Goal: Use online tool/utility: Utilize a website feature to perform a specific function

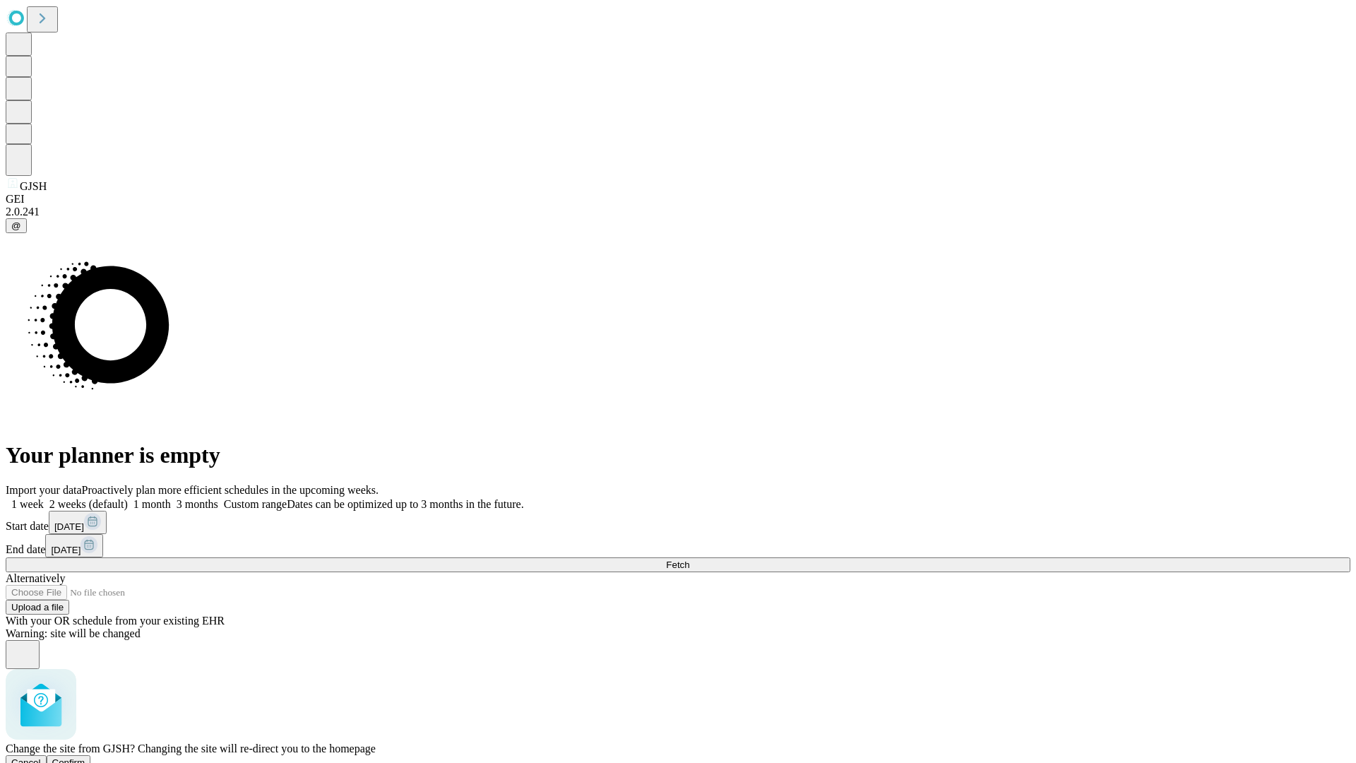
click at [85, 757] on span "Confirm" at bounding box center [68, 762] width 33 height 11
click at [171, 498] on label "1 month" at bounding box center [149, 504] width 43 height 12
click at [689, 559] on span "Fetch" at bounding box center [677, 564] width 23 height 11
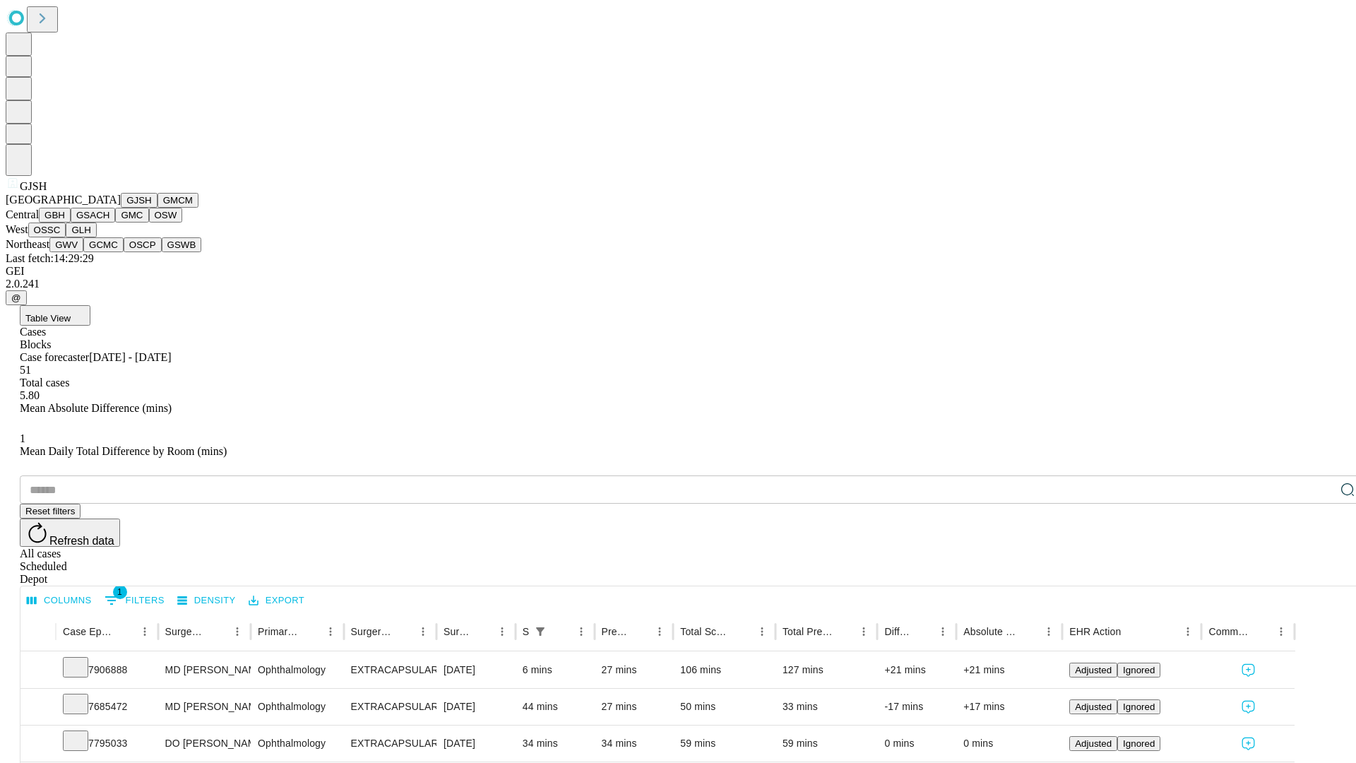
click at [158, 208] on button "GMCM" at bounding box center [178, 200] width 41 height 15
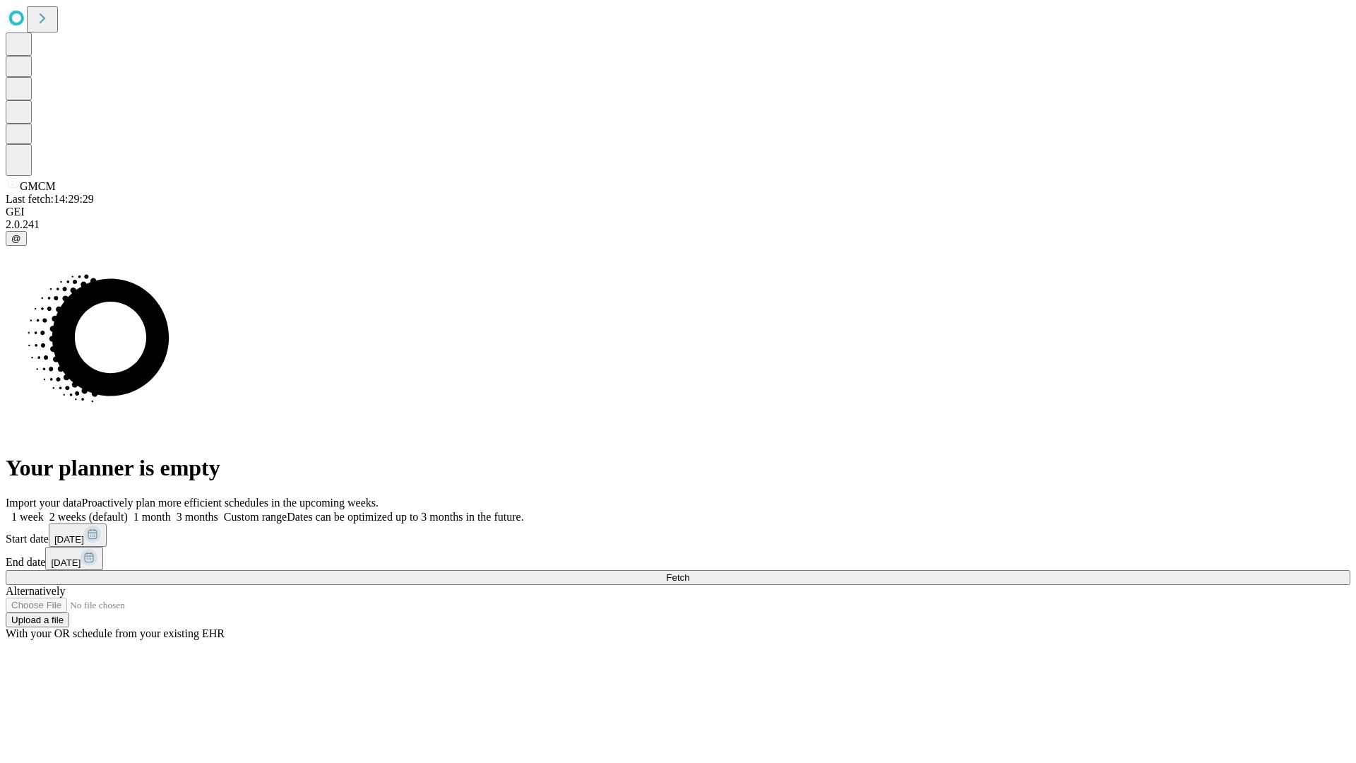
click at [171, 511] on label "1 month" at bounding box center [149, 517] width 43 height 12
click at [689, 572] on span "Fetch" at bounding box center [677, 577] width 23 height 11
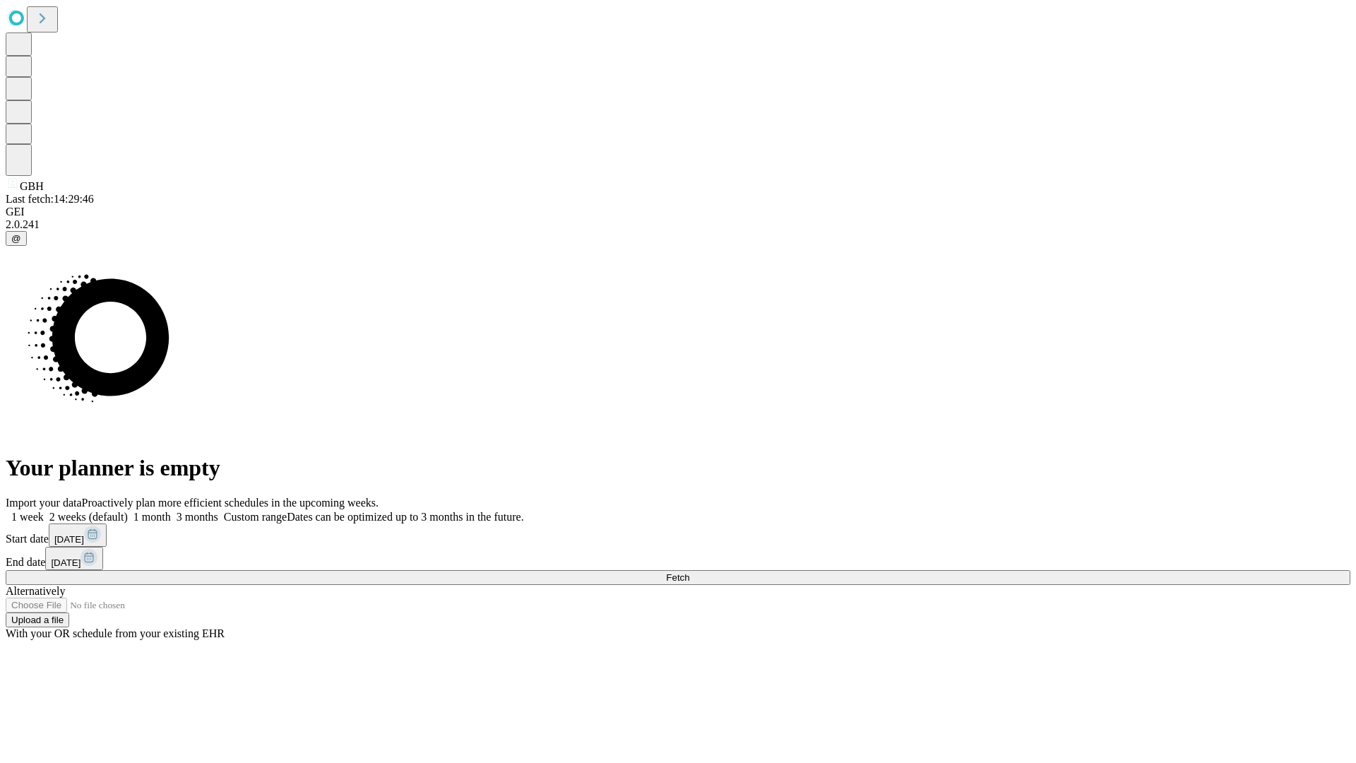
click at [689, 572] on span "Fetch" at bounding box center [677, 577] width 23 height 11
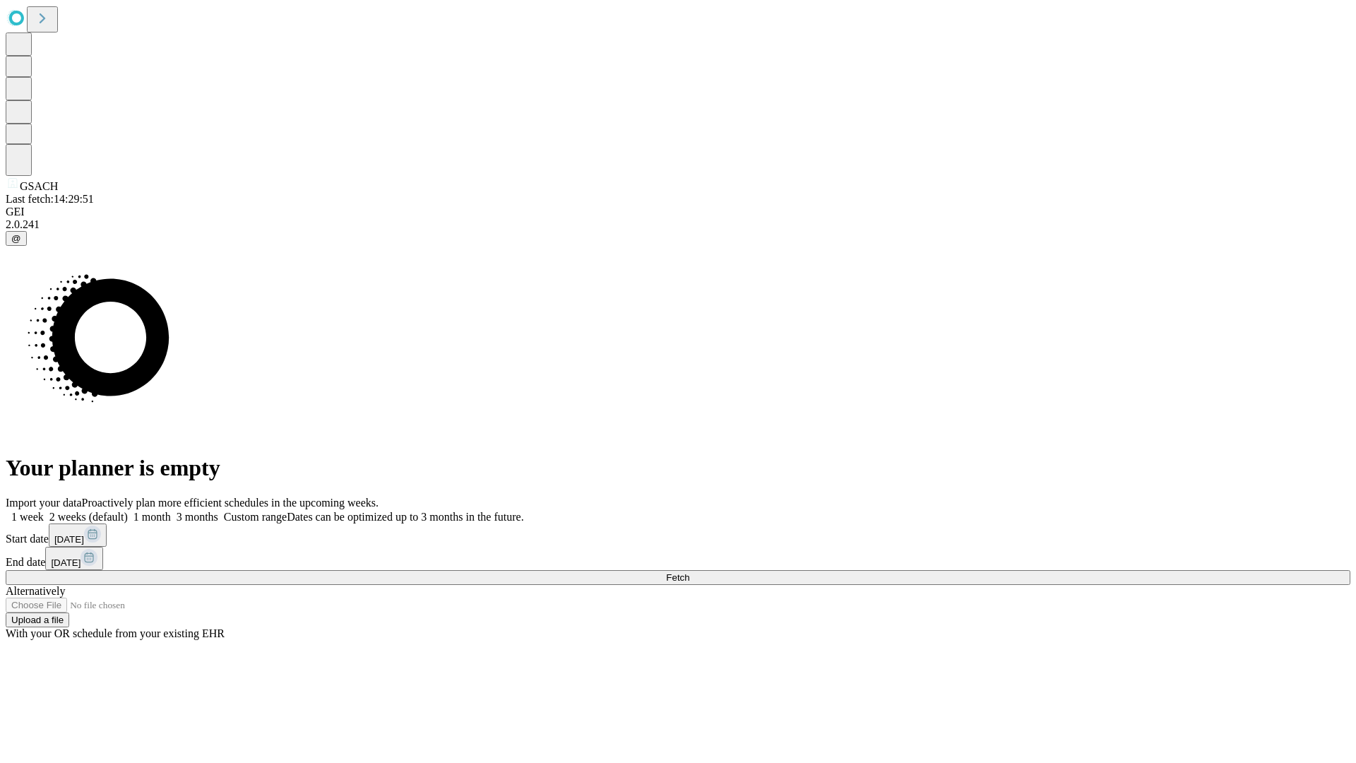
click at [171, 511] on label "1 month" at bounding box center [149, 517] width 43 height 12
click at [689, 572] on span "Fetch" at bounding box center [677, 577] width 23 height 11
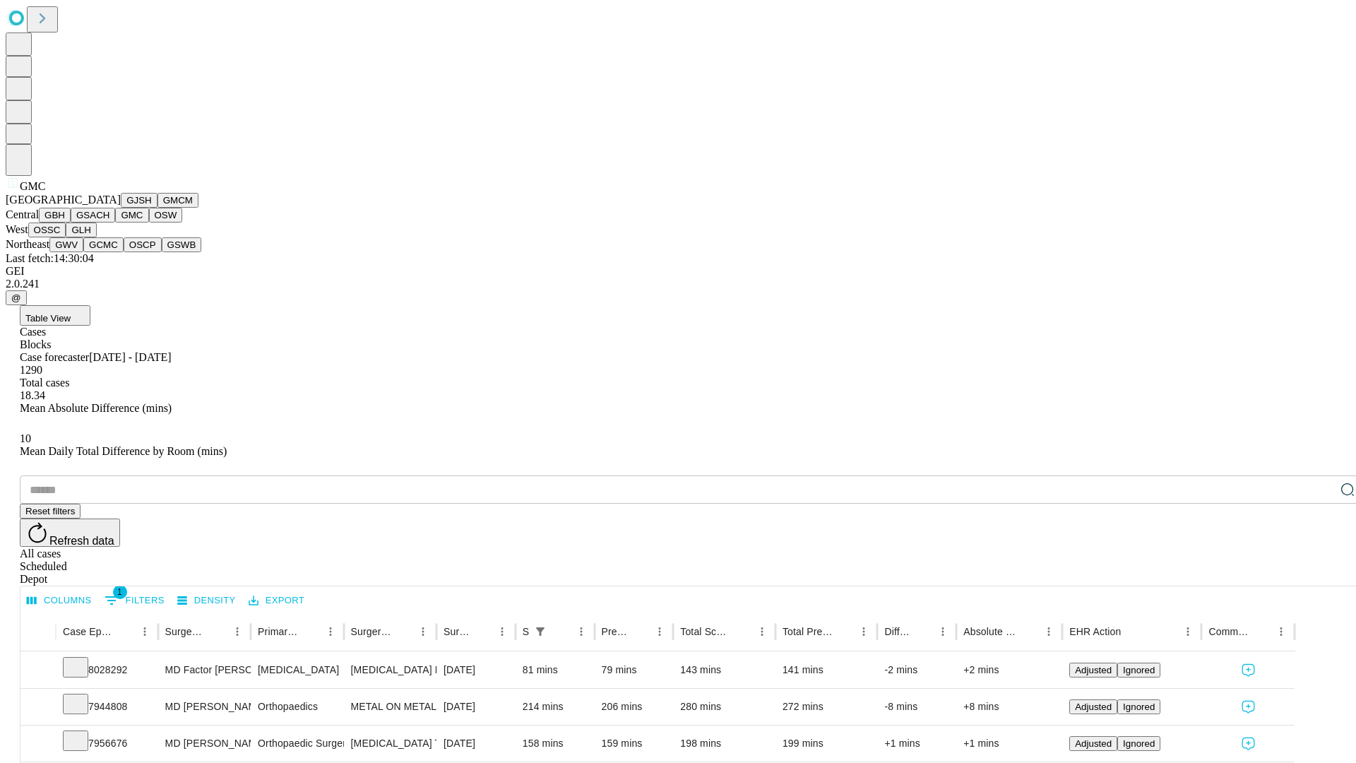
click at [149, 223] on button "OSW" at bounding box center [166, 215] width 34 height 15
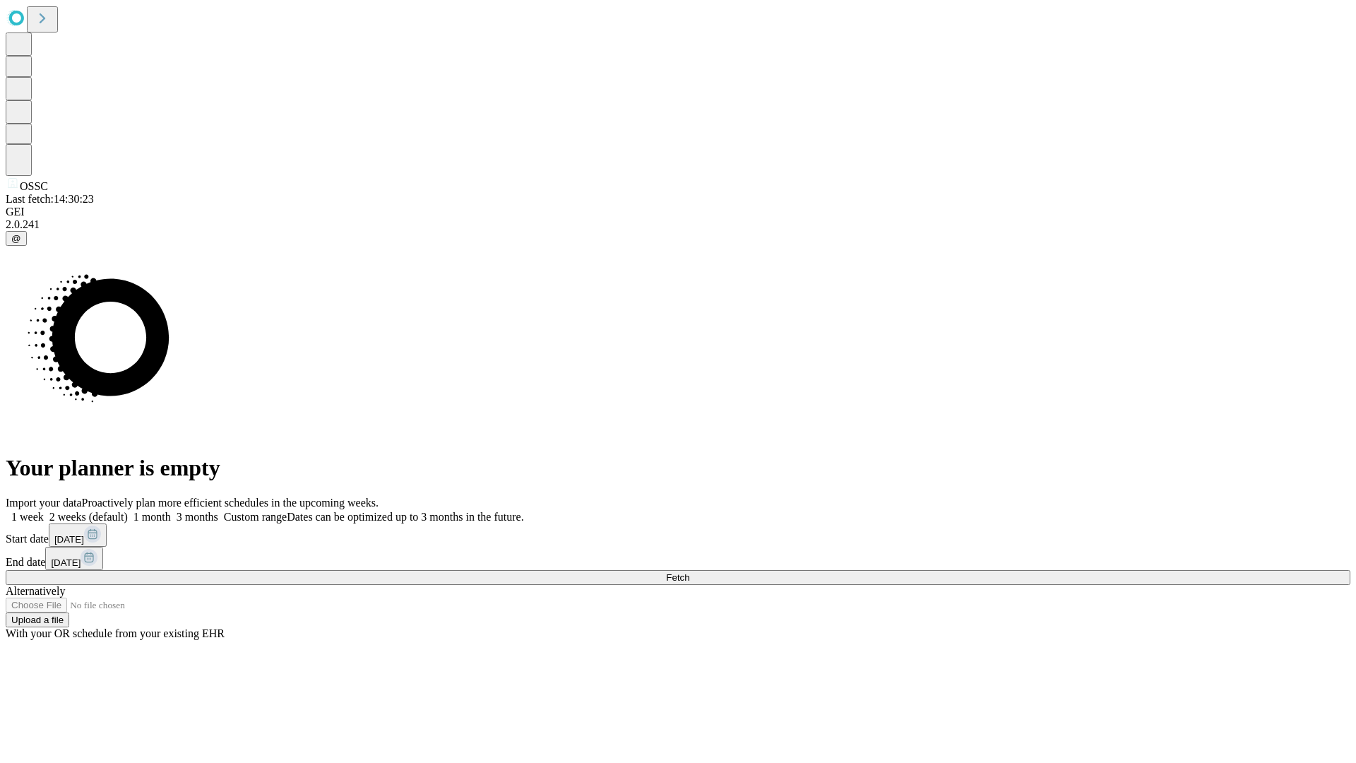
click at [689, 572] on span "Fetch" at bounding box center [677, 577] width 23 height 11
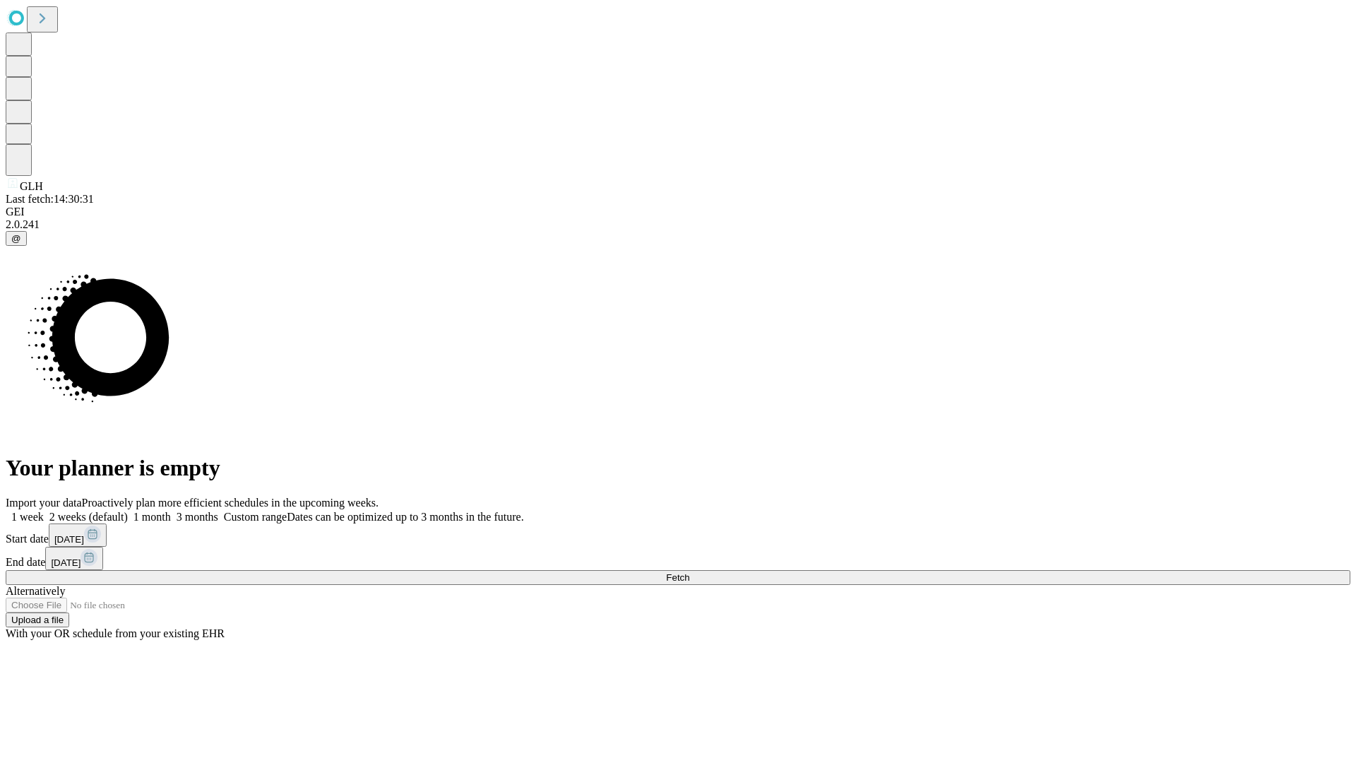
click at [171, 511] on label "1 month" at bounding box center [149, 517] width 43 height 12
click at [689, 572] on span "Fetch" at bounding box center [677, 577] width 23 height 11
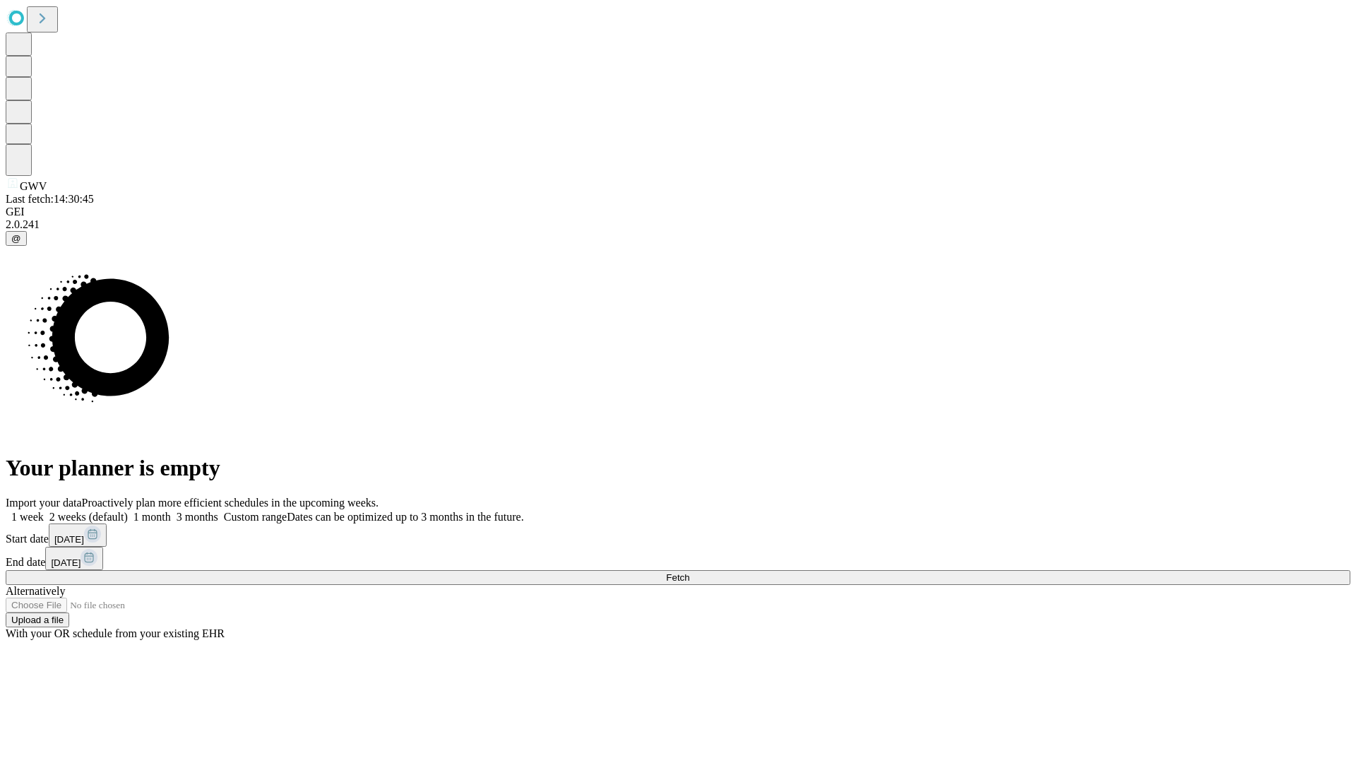
click at [171, 511] on label "1 month" at bounding box center [149, 517] width 43 height 12
click at [689, 572] on span "Fetch" at bounding box center [677, 577] width 23 height 11
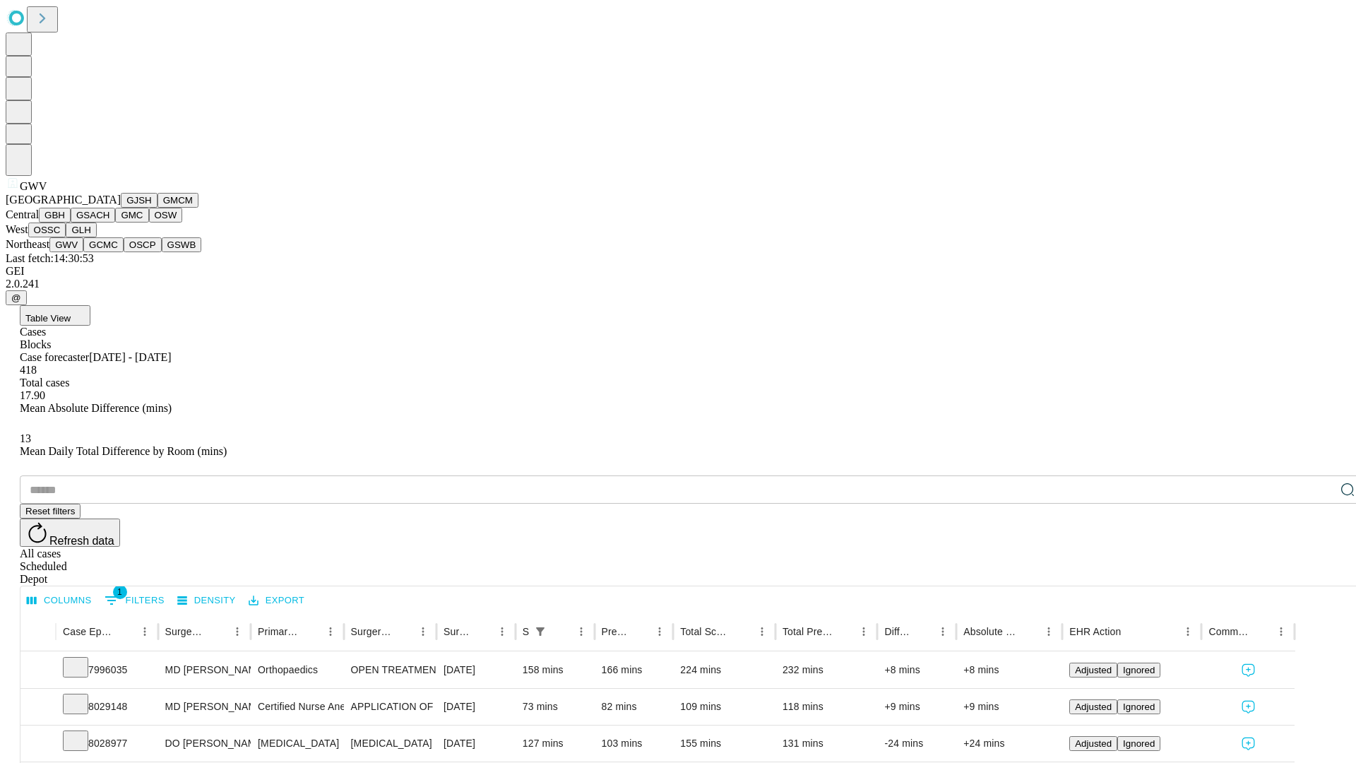
click at [109, 252] on button "GCMC" at bounding box center [103, 244] width 40 height 15
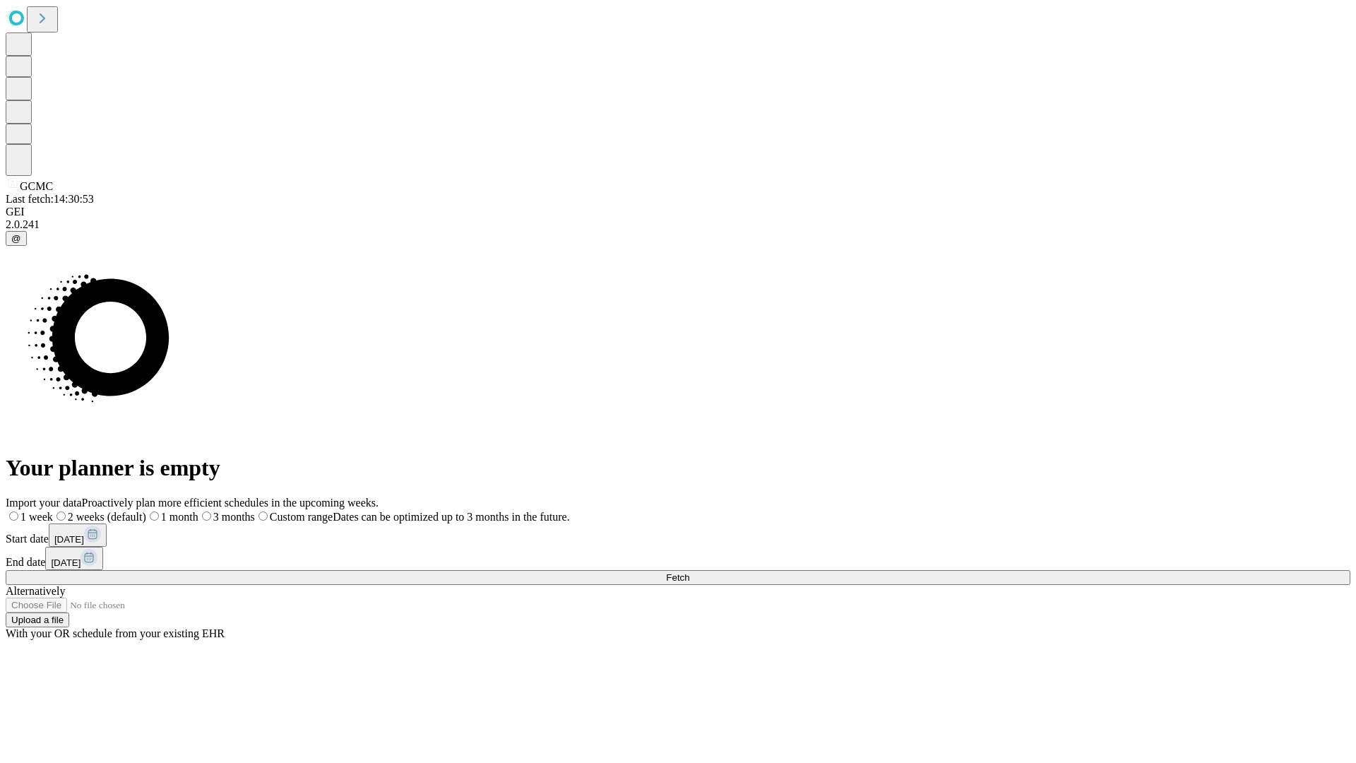
click at [199, 511] on label "1 month" at bounding box center [172, 517] width 52 height 12
click at [689, 572] on span "Fetch" at bounding box center [677, 577] width 23 height 11
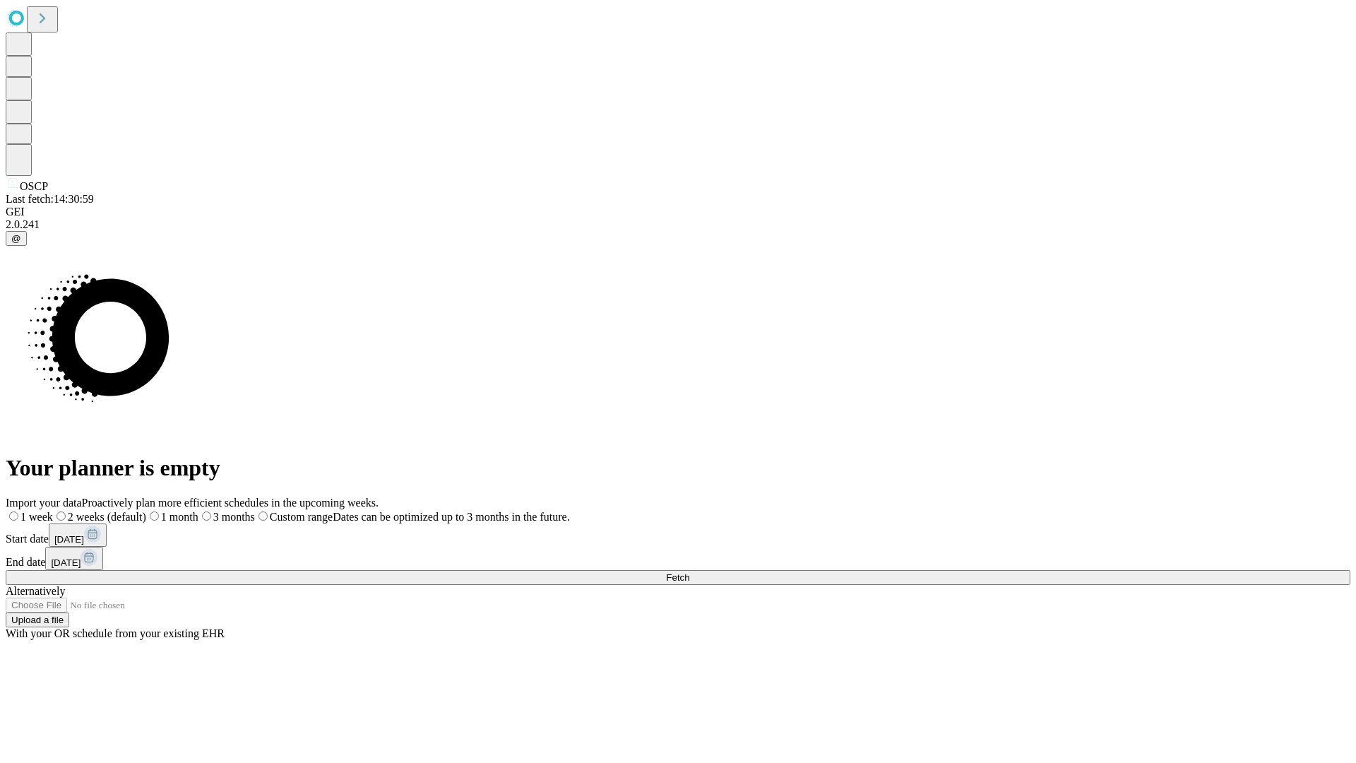
click at [199, 511] on label "1 month" at bounding box center [172, 517] width 52 height 12
click at [689, 572] on span "Fetch" at bounding box center [677, 577] width 23 height 11
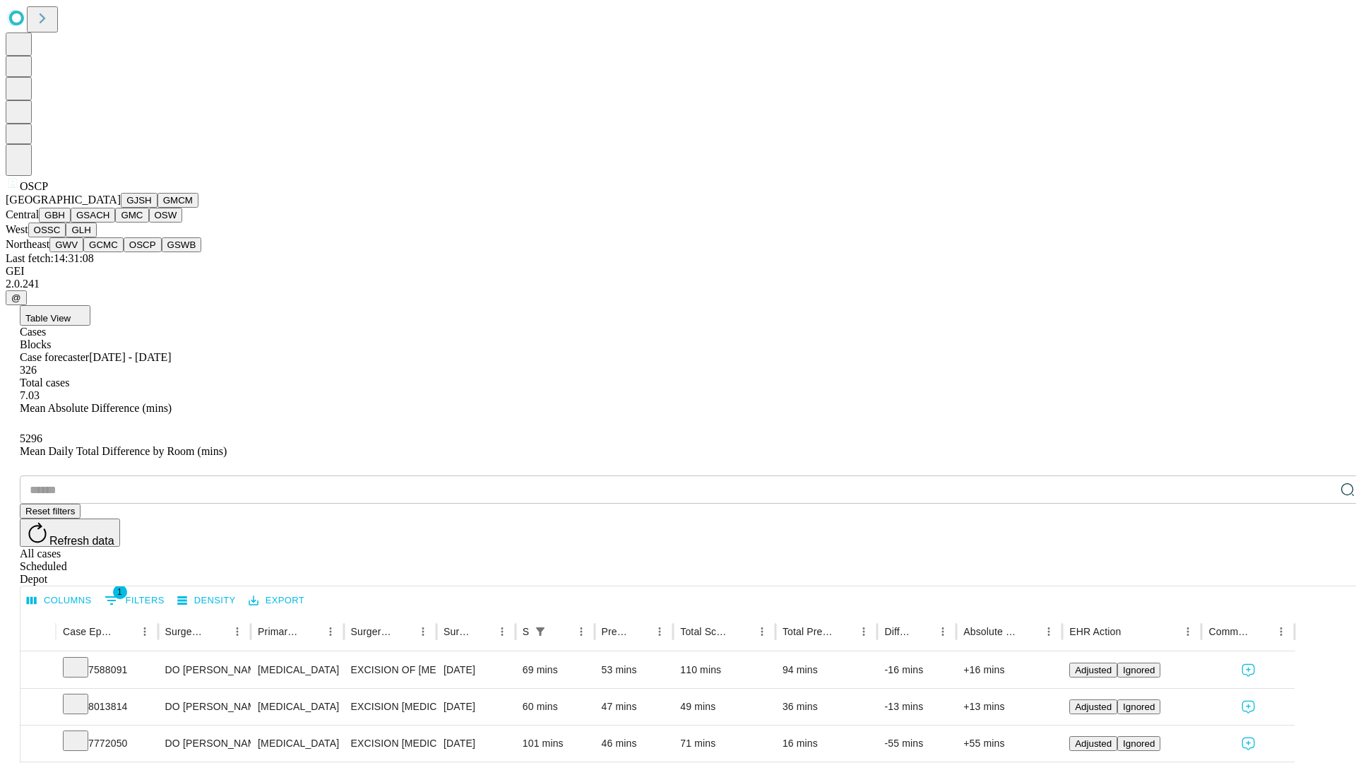
click at [162, 252] on button "GSWB" at bounding box center [182, 244] width 40 height 15
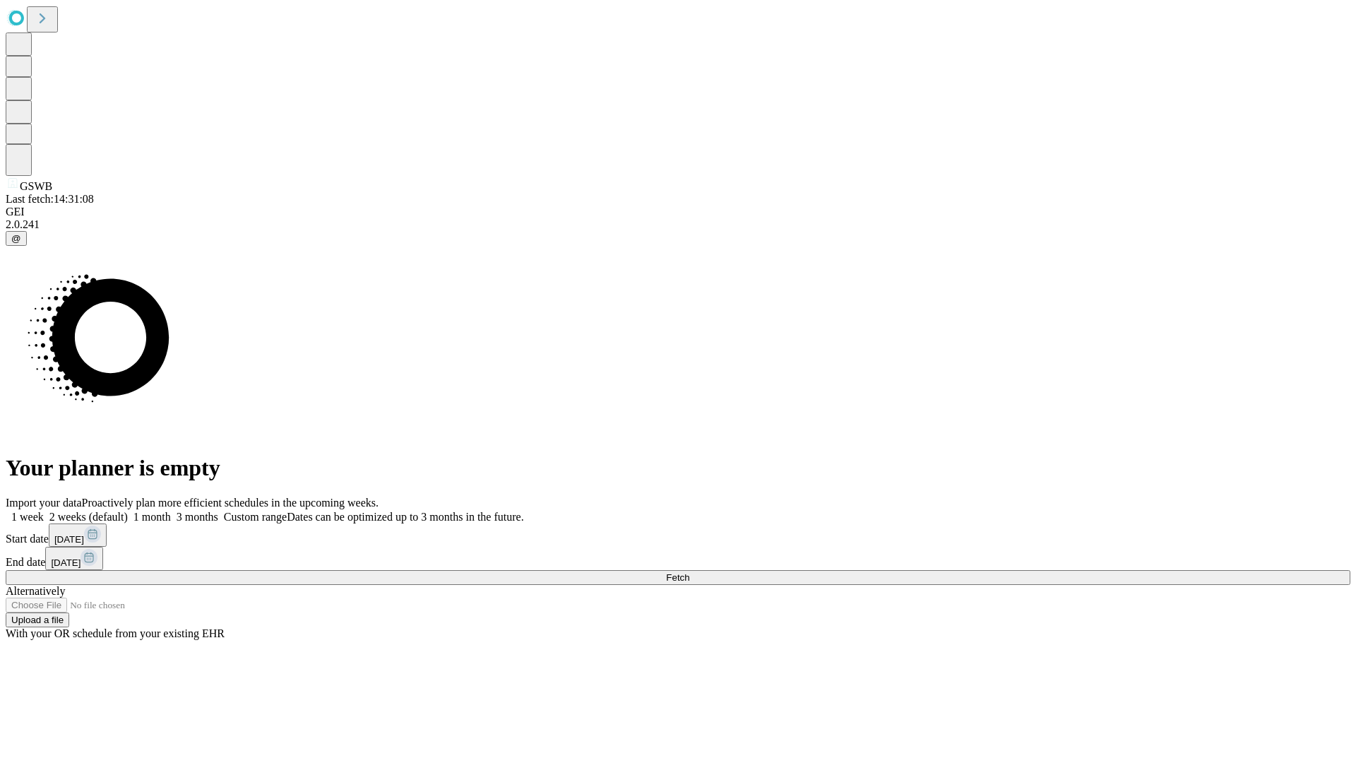
click at [171, 511] on label "1 month" at bounding box center [149, 517] width 43 height 12
click at [689, 572] on span "Fetch" at bounding box center [677, 577] width 23 height 11
